Goal: Task Accomplishment & Management: Manage account settings

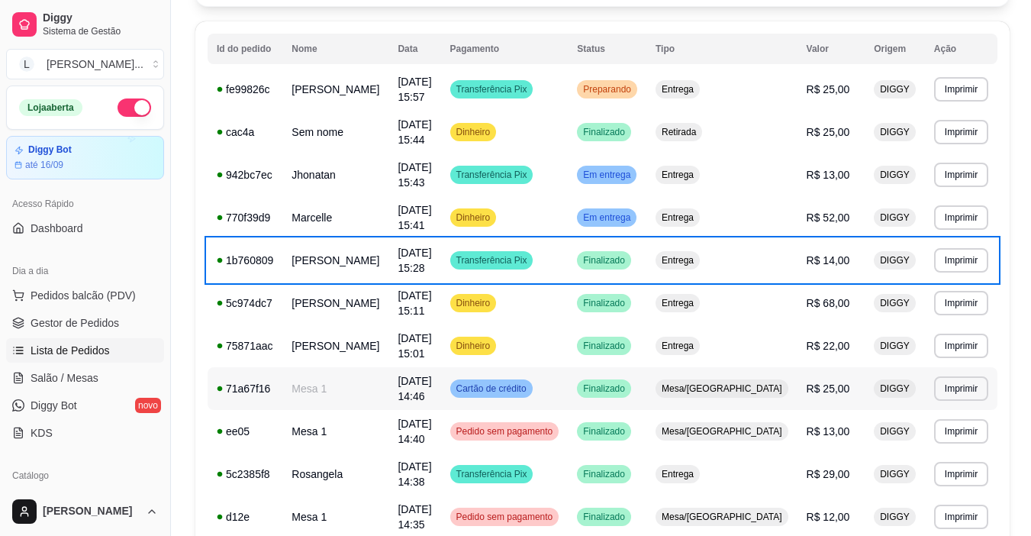
scroll to position [153, 0]
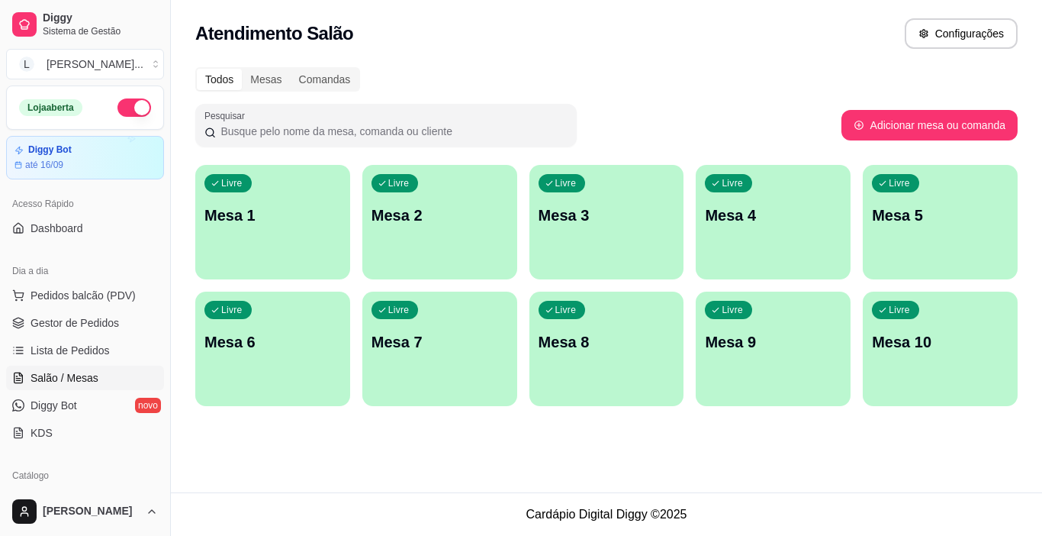
click at [230, 238] on div "Livre Mesa 1" at bounding box center [272, 213] width 155 height 96
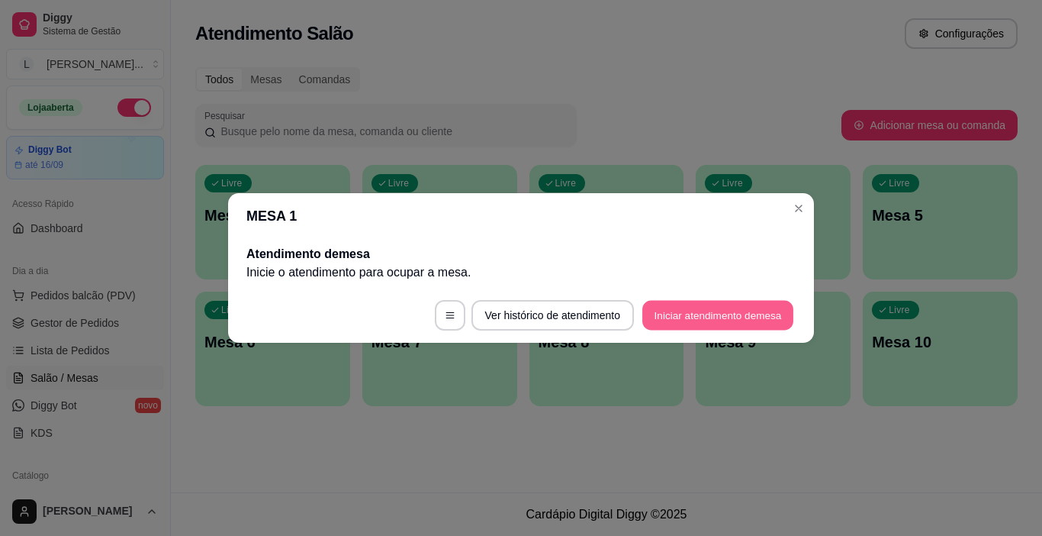
click at [742, 320] on button "Iniciar atendimento de mesa" at bounding box center [717, 316] width 151 height 30
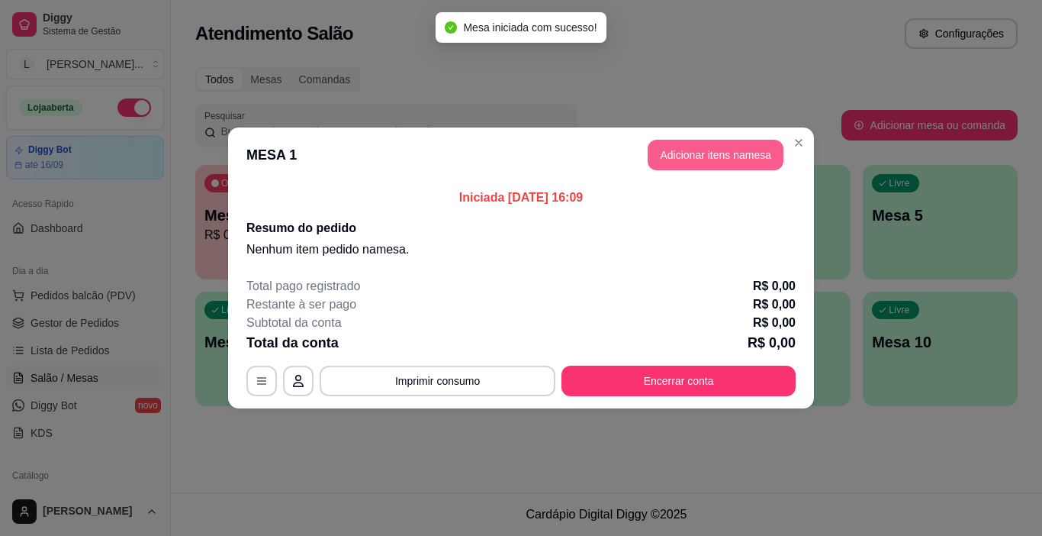
click at [689, 154] on button "Adicionar itens na mesa" at bounding box center [716, 155] width 136 height 31
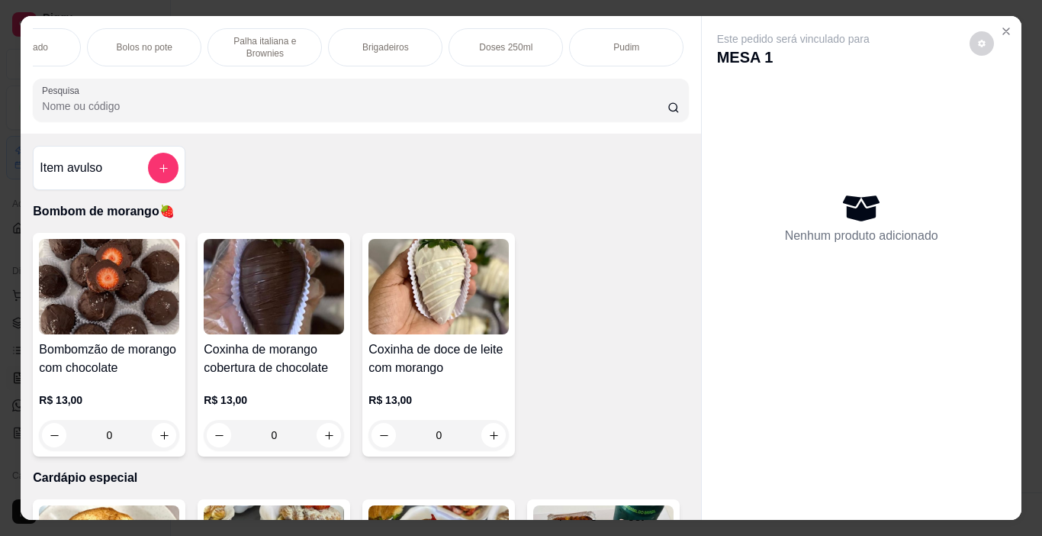
scroll to position [0, 807]
click at [1003, 28] on icon "Close" at bounding box center [1006, 31] width 6 height 6
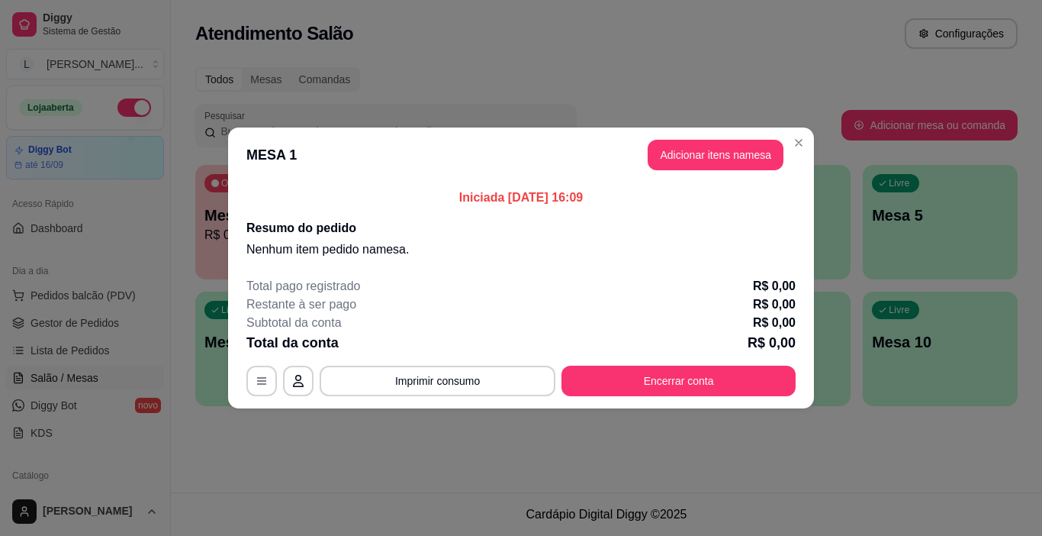
click at [796, 182] on div "Iniciada [DATE] 16:09 Resumo do pedido Nenhum item pedido na mesa ." at bounding box center [521, 223] width 586 height 82
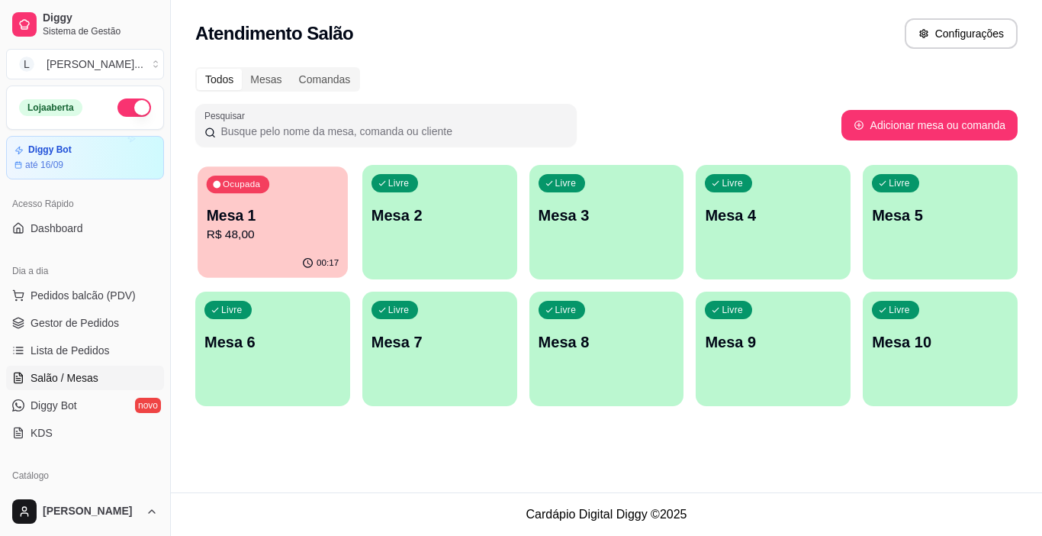
click at [256, 220] on p "Mesa 1" at bounding box center [273, 215] width 132 height 21
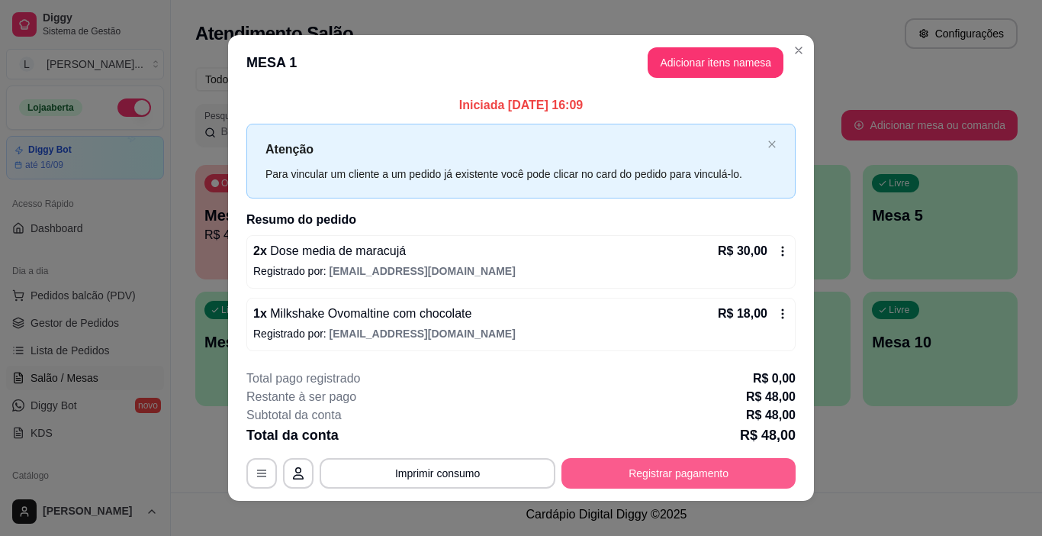
click at [645, 470] on button "Registrar pagamento" at bounding box center [679, 473] width 234 height 31
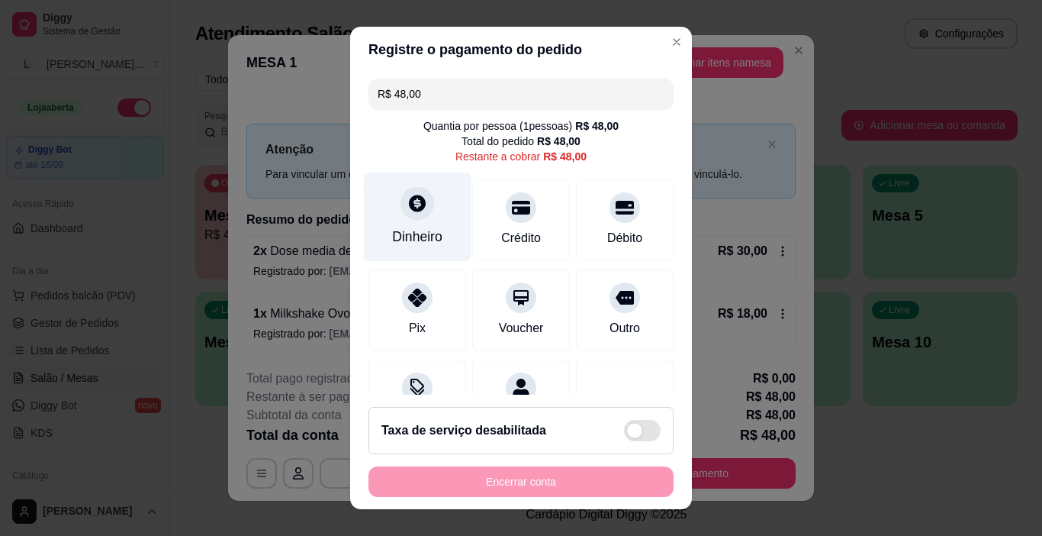
click at [407, 235] on div "Dinheiro" at bounding box center [417, 237] width 50 height 20
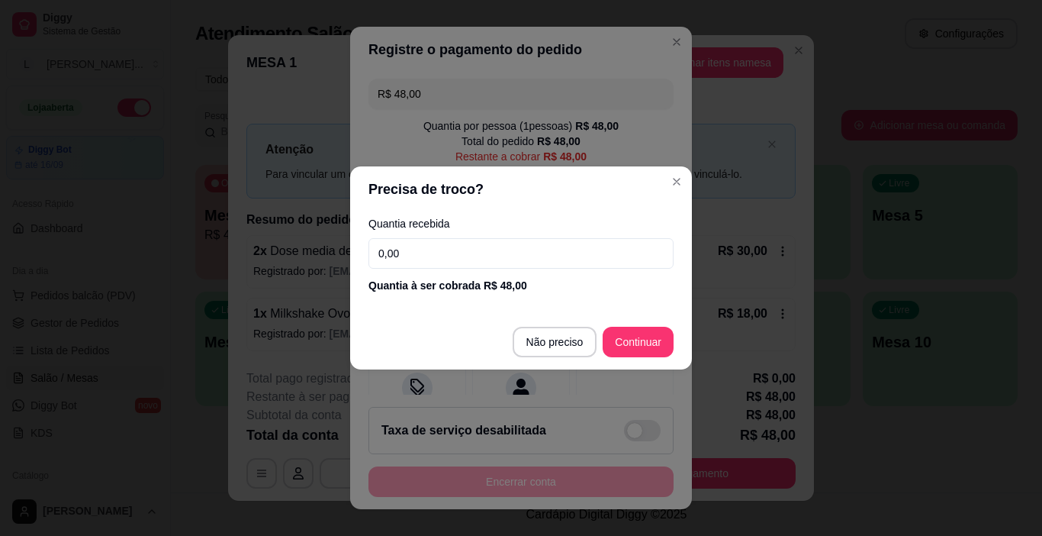
click at [430, 262] on input "0,00" at bounding box center [521, 253] width 305 height 31
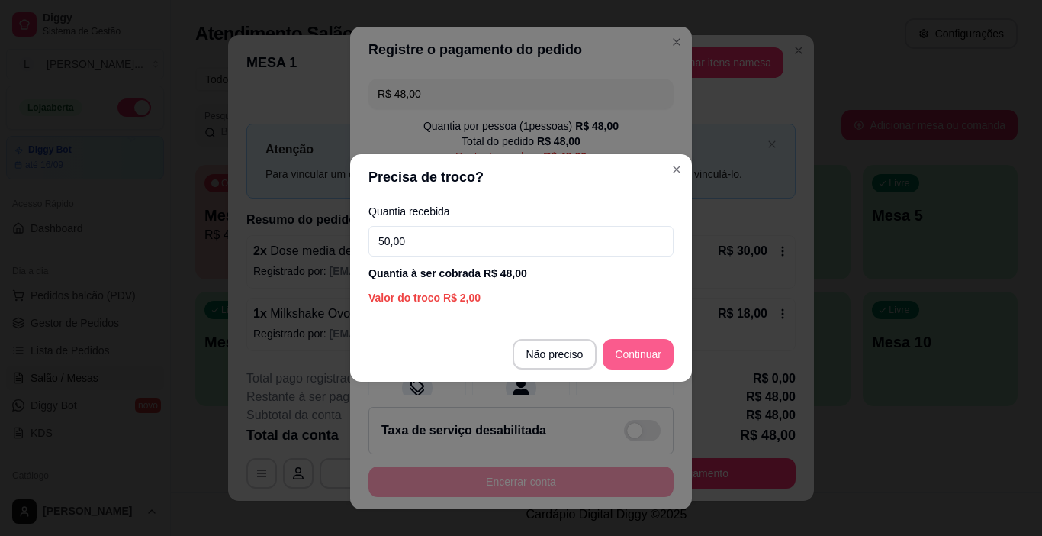
type input "50,00"
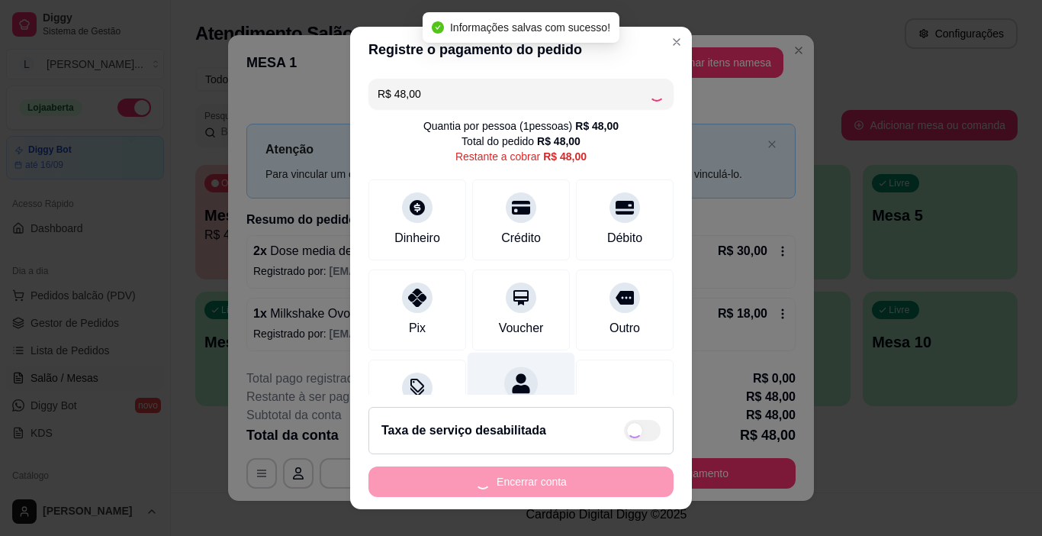
type input "R$ 0,00"
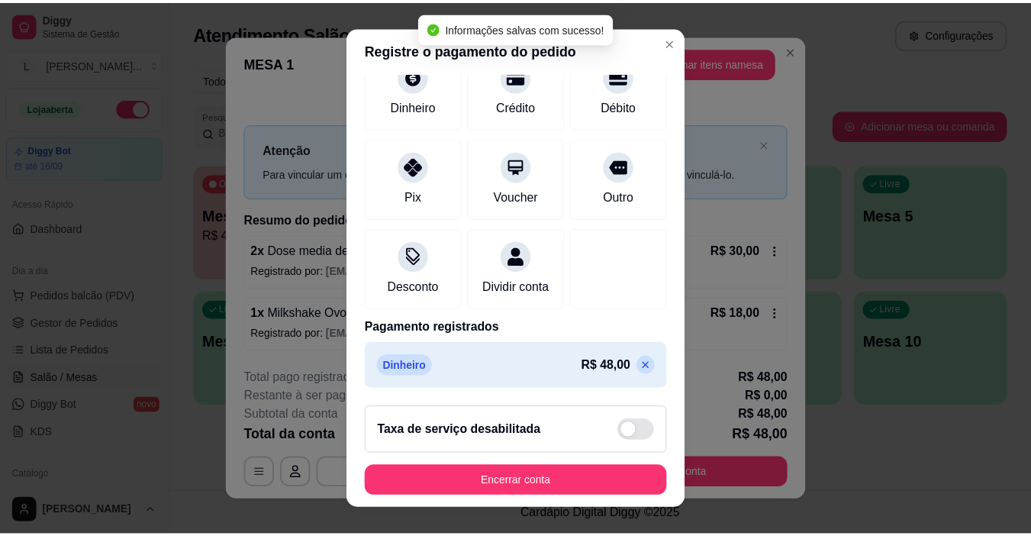
scroll to position [0, 0]
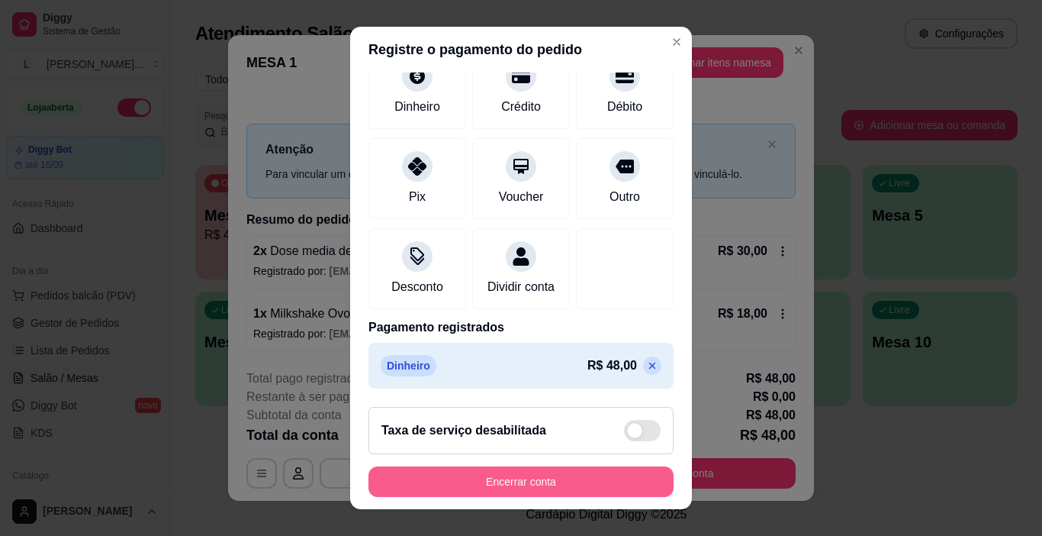
click at [552, 478] on button "Encerrar conta" at bounding box center [521, 481] width 305 height 31
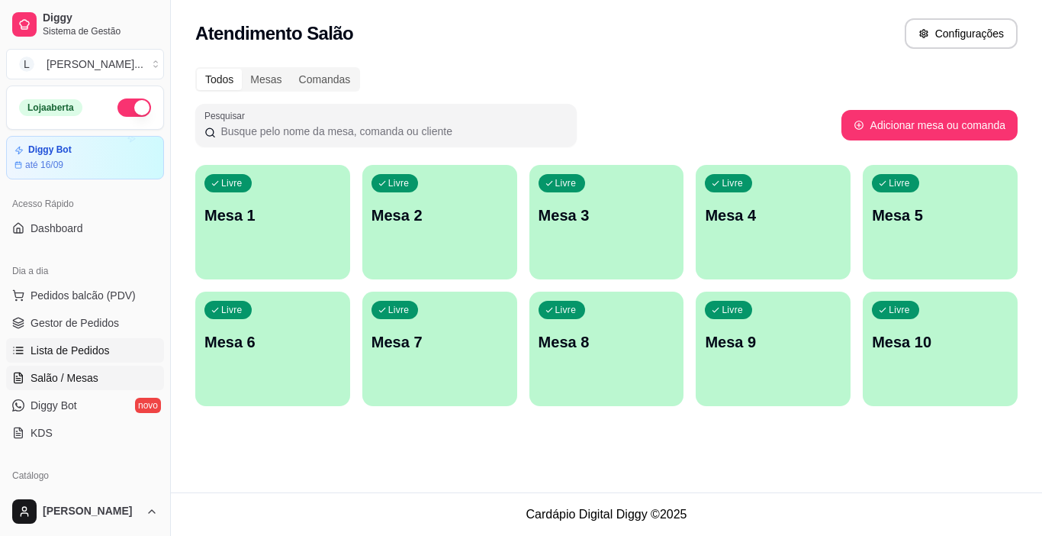
click at [98, 348] on span "Lista de Pedidos" at bounding box center [70, 350] width 79 height 15
